Goal: Information Seeking & Learning: Check status

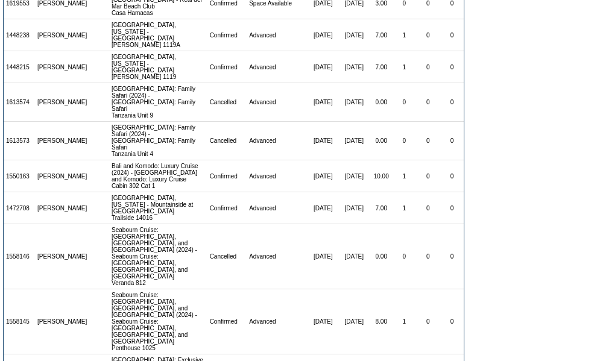
scroll to position [229, 0]
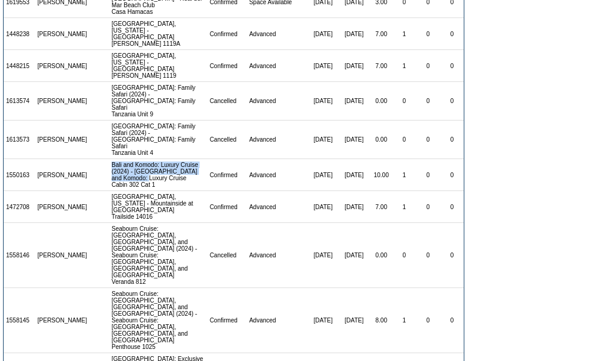
drag, startPoint x: 101, startPoint y: 116, endPoint x: 180, endPoint y: 136, distance: 82.1
click at [180, 159] on tr "1550163 [PERSON_NAME] Bali and Komodo: Luxury Cruise (2024) - [GEOGRAPHIC_DATA]…" at bounding box center [234, 175] width 460 height 32
copy tr "Bali and Komodo: Luxury Cruise (2024) - [GEOGRAPHIC_DATA] and Komodo: Luxury Cr…"
click at [585, 185] on form "There are 23 contracts for the [PERSON_NAME] March membership: View: [DATE] - […" at bounding box center [297, 104] width 594 height 667
drag, startPoint x: 292, startPoint y: 133, endPoint x: 360, endPoint y: 133, distance: 68.2
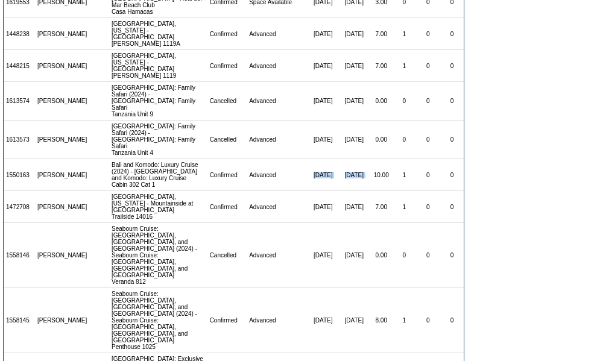
click at [360, 159] on tr "1550163 [PERSON_NAME] Bali and Komodo: Luxury Cruise (2024) - [GEOGRAPHIC_DATA]…" at bounding box center [234, 175] width 460 height 32
copy tr "[DATE] [DATE]"
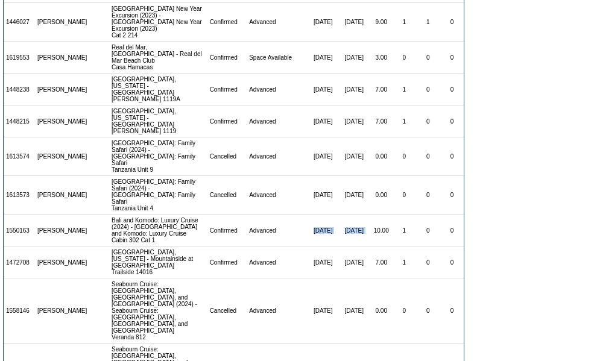
scroll to position [159, 0]
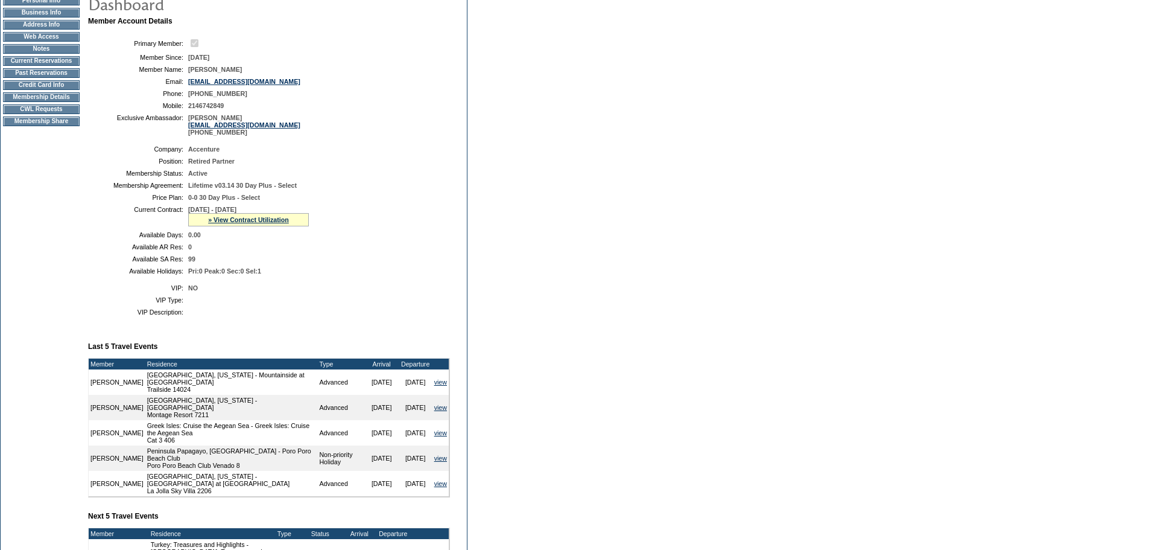
scroll to position [121, 0]
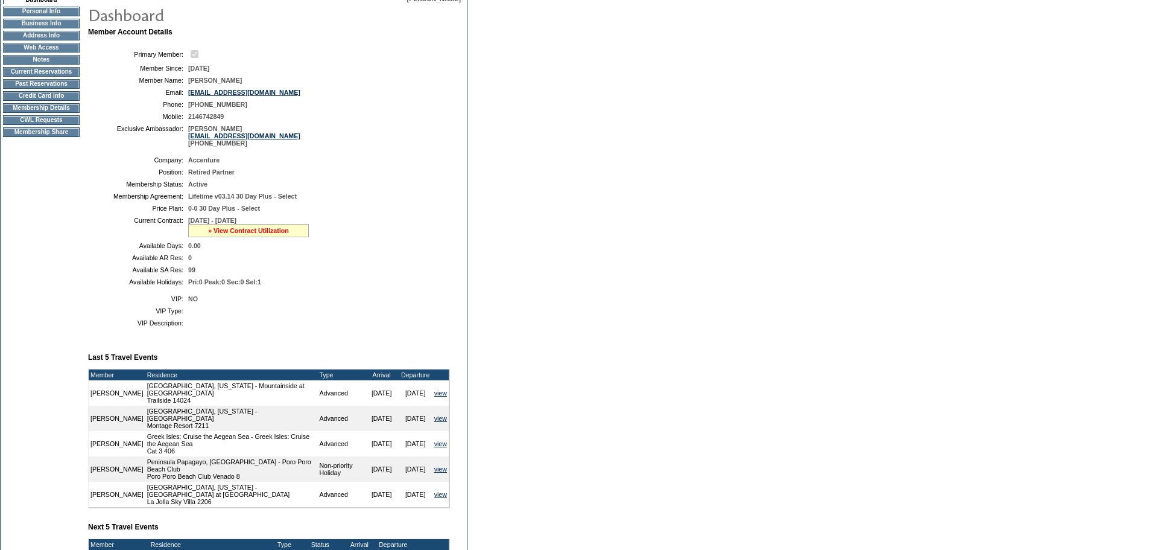
click at [262, 234] on link "» View Contract Utilization" at bounding box center [248, 230] width 81 height 7
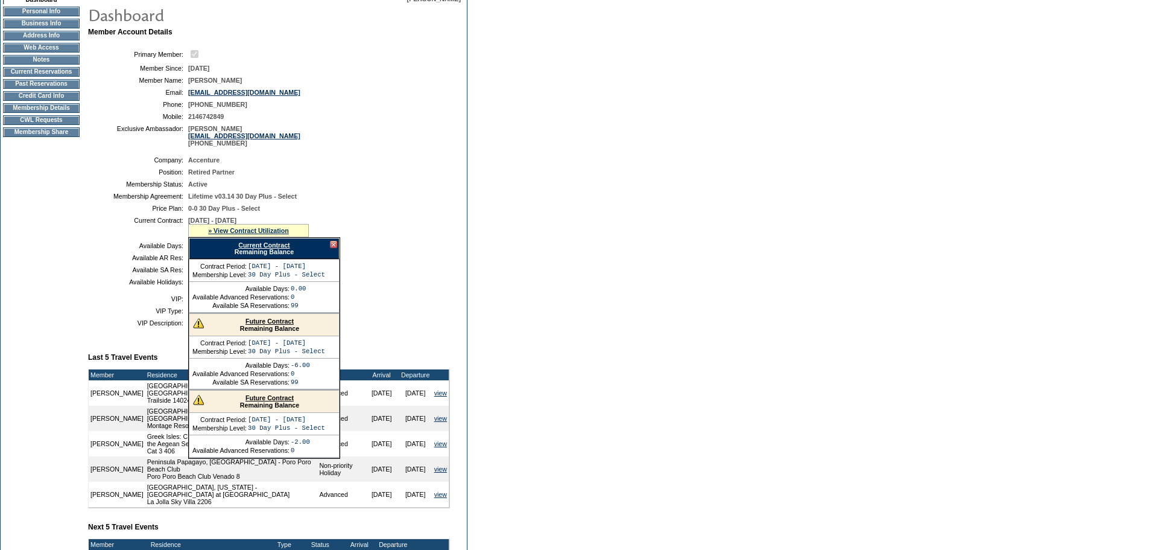
click at [271, 249] on link "Current Contract" at bounding box center [263, 244] width 51 height 7
click at [131, 302] on td "VIP:" at bounding box center [138, 298] width 90 height 7
click at [331, 248] on div at bounding box center [333, 244] width 7 height 7
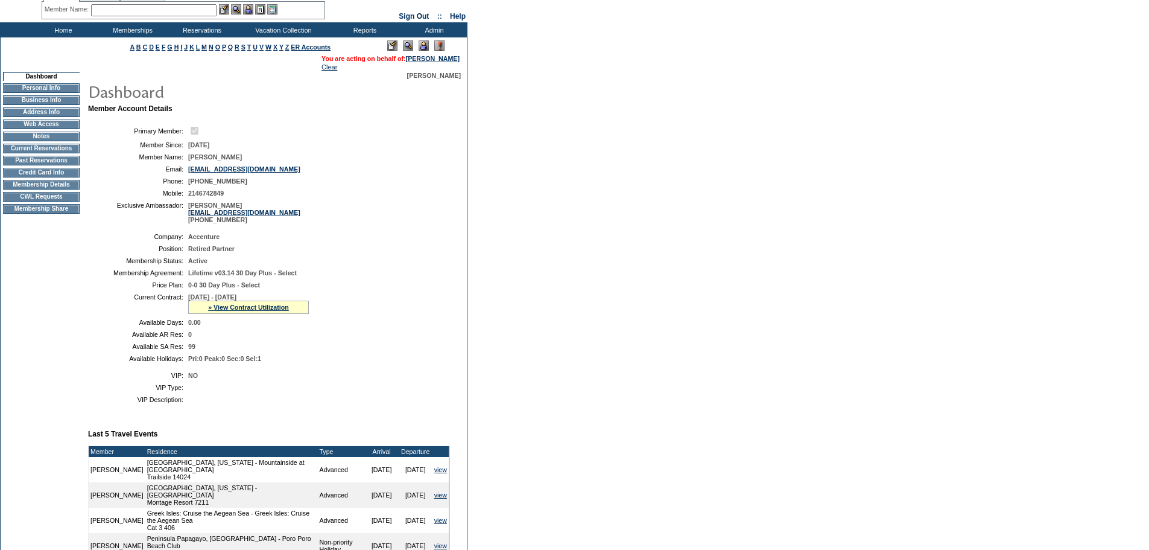
scroll to position [0, 0]
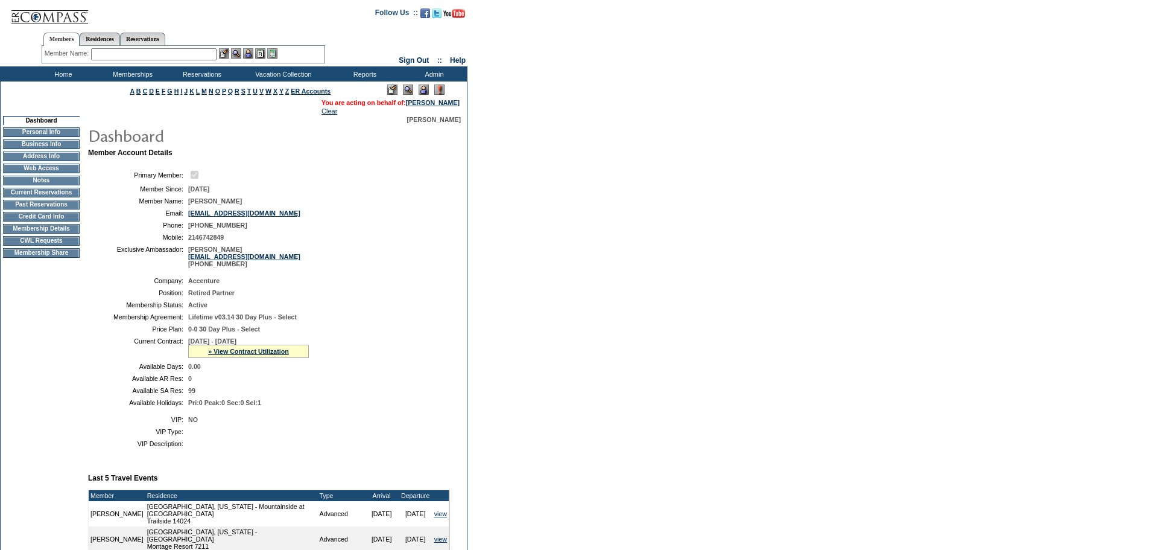
click at [65, 69] on td "Home" at bounding box center [61, 73] width 69 height 15
